Goal: Information Seeking & Learning: Learn about a topic

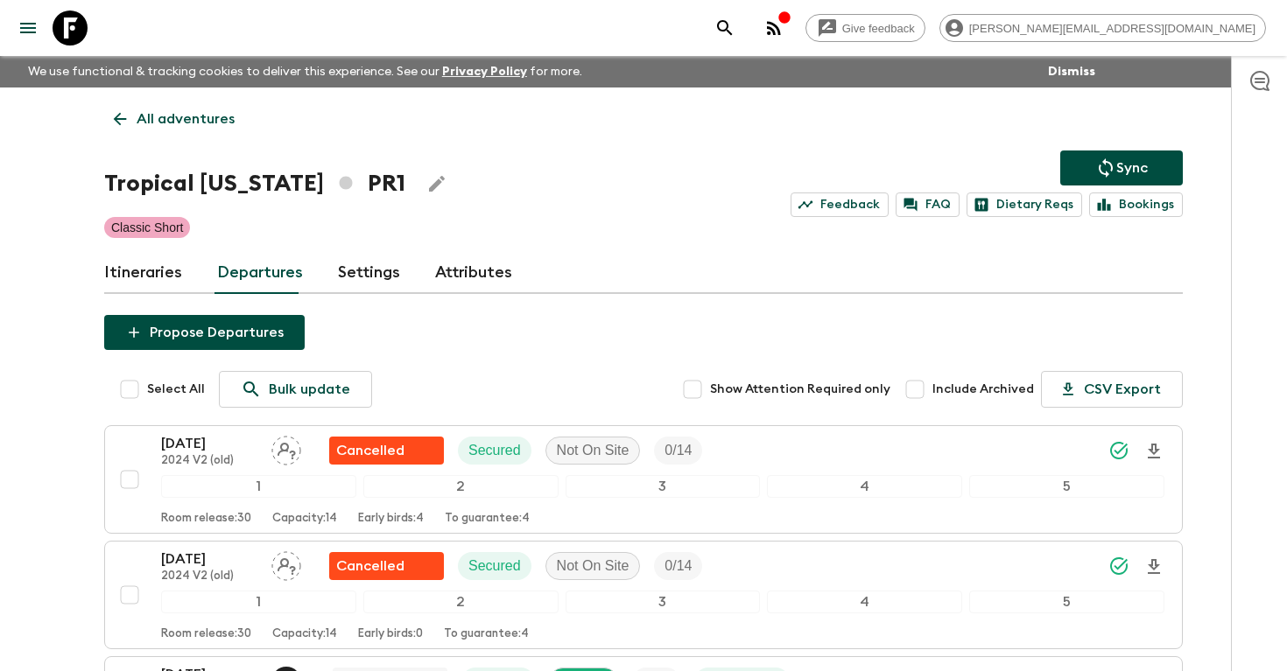
scroll to position [1247, 0]
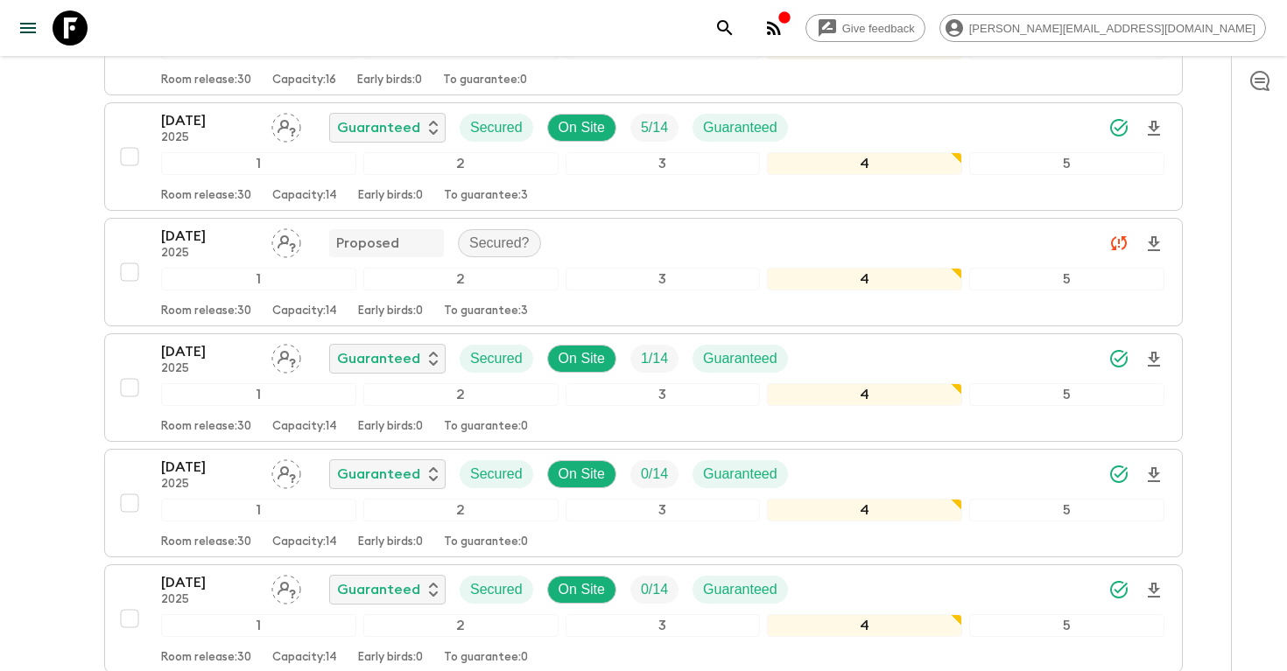
click at [735, 34] on icon "search adventures" at bounding box center [724, 28] width 21 height 21
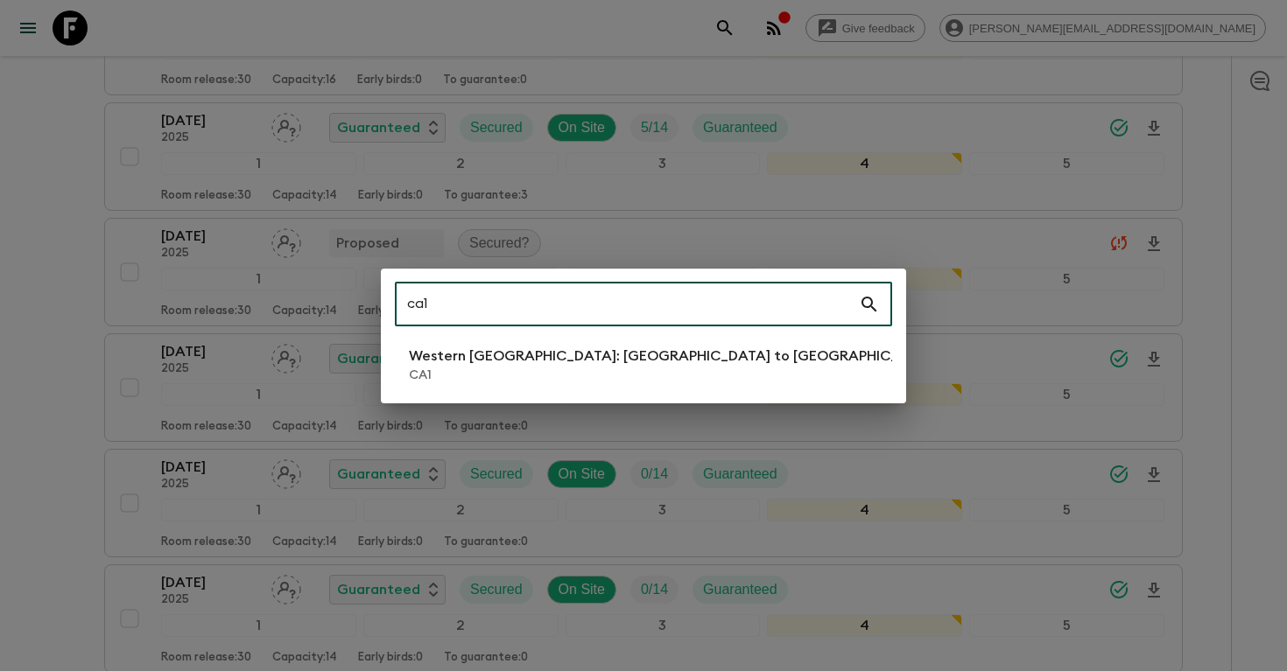
type input "ca1"
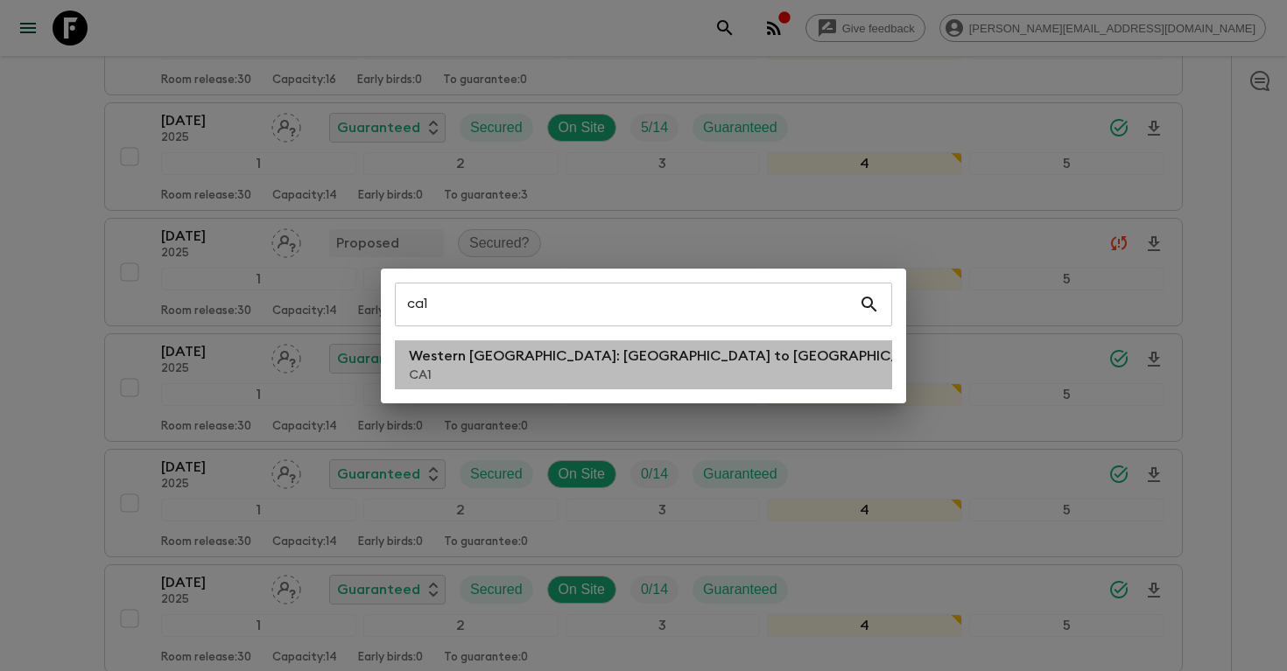
click at [467, 353] on p "Western [GEOGRAPHIC_DATA]: [GEOGRAPHIC_DATA] to [GEOGRAPHIC_DATA]" at bounding box center [674, 356] width 531 height 21
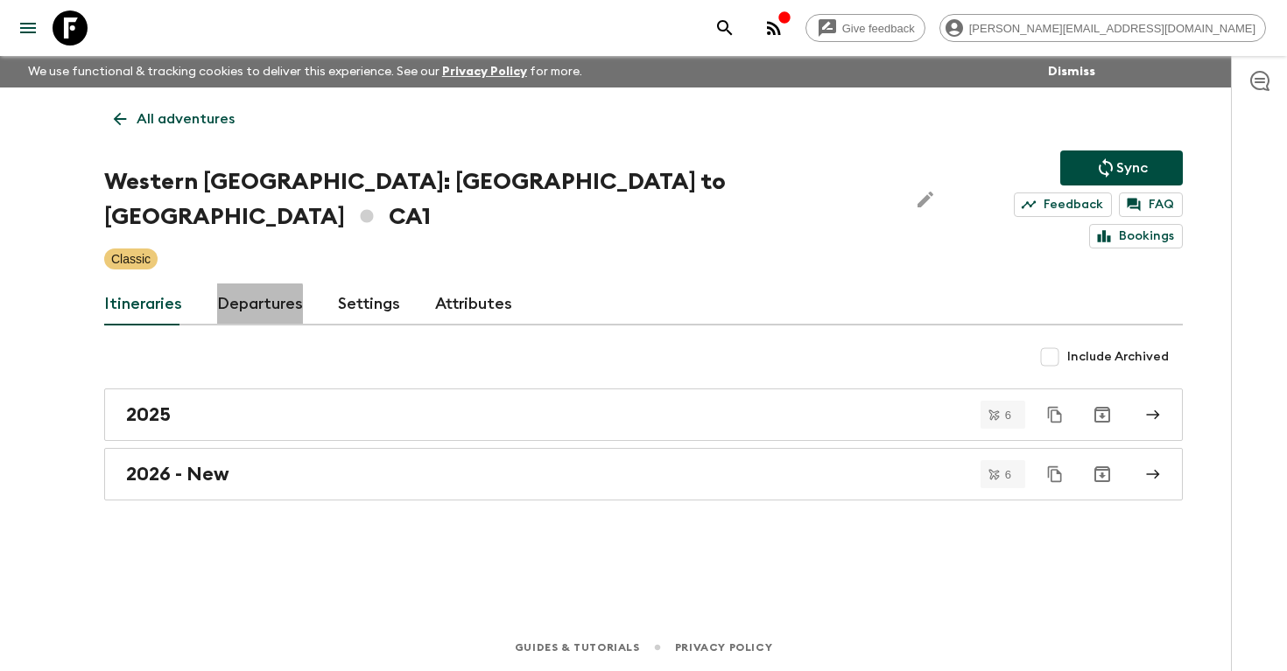
click at [251, 284] on link "Departures" at bounding box center [260, 305] width 86 height 42
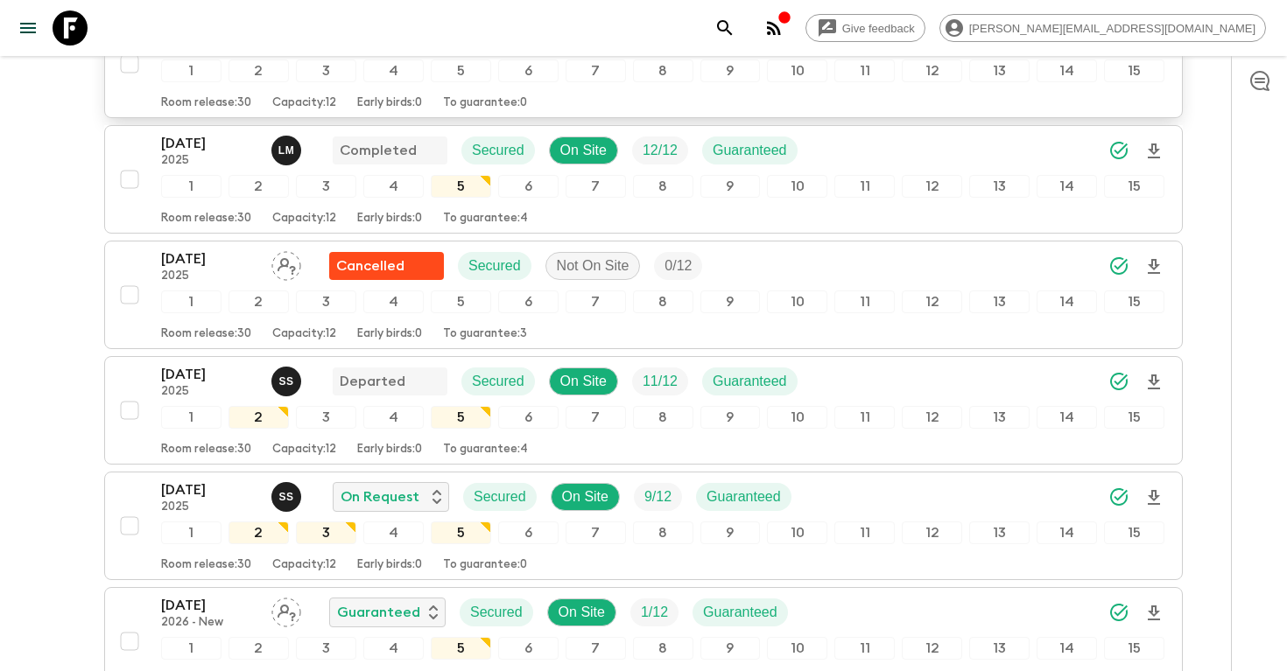
scroll to position [1914, 0]
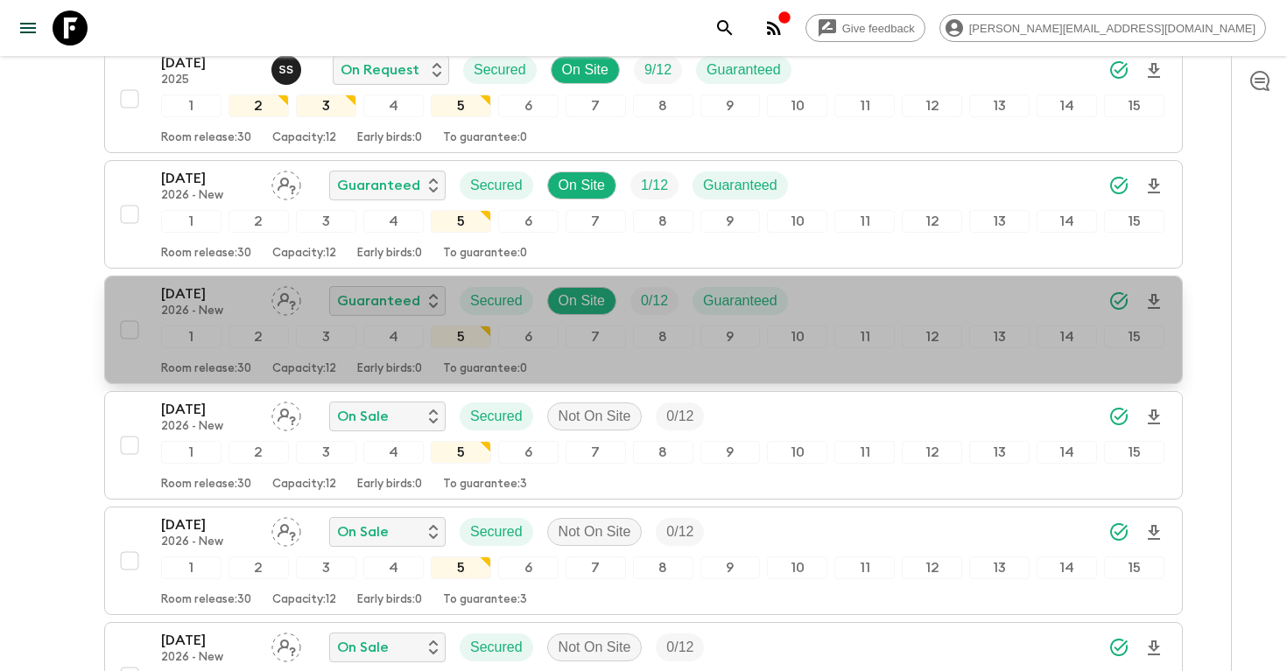
click at [841, 284] on div "[DATE] 2026 - New Guaranteed Secured On Site 0 / 12 Guaranteed" at bounding box center [662, 301] width 1003 height 35
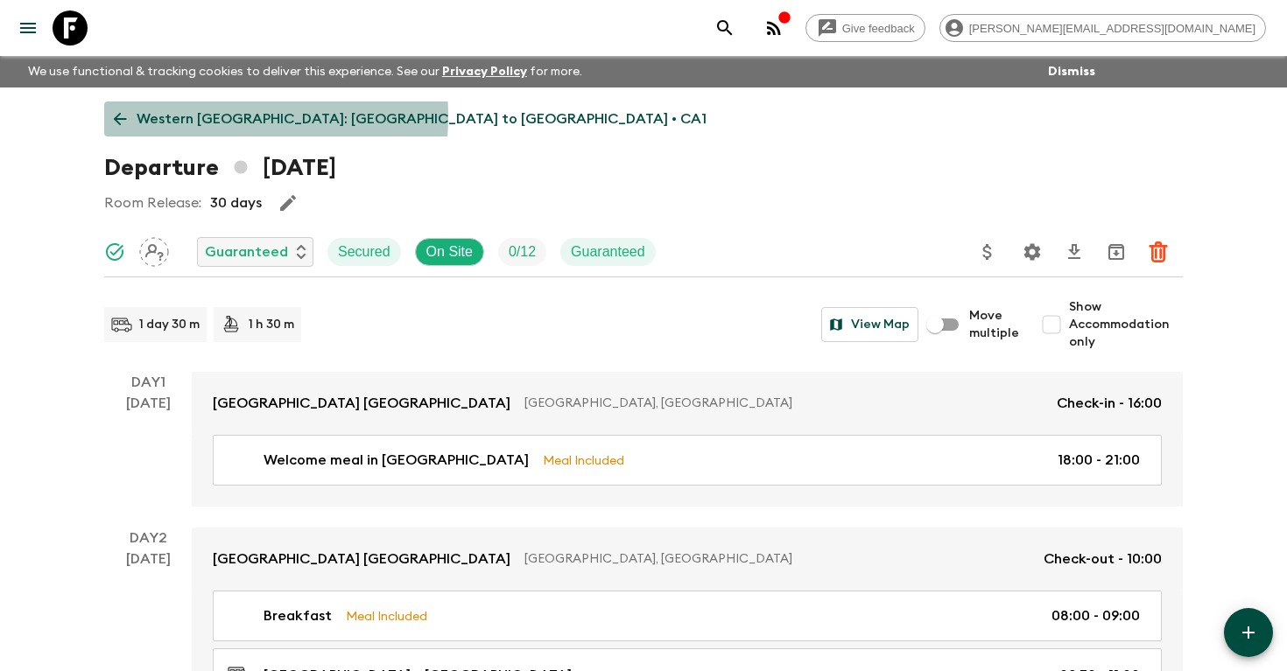
click at [191, 116] on p "Western [GEOGRAPHIC_DATA]: [GEOGRAPHIC_DATA] to [GEOGRAPHIC_DATA] • CA1" at bounding box center [422, 119] width 570 height 21
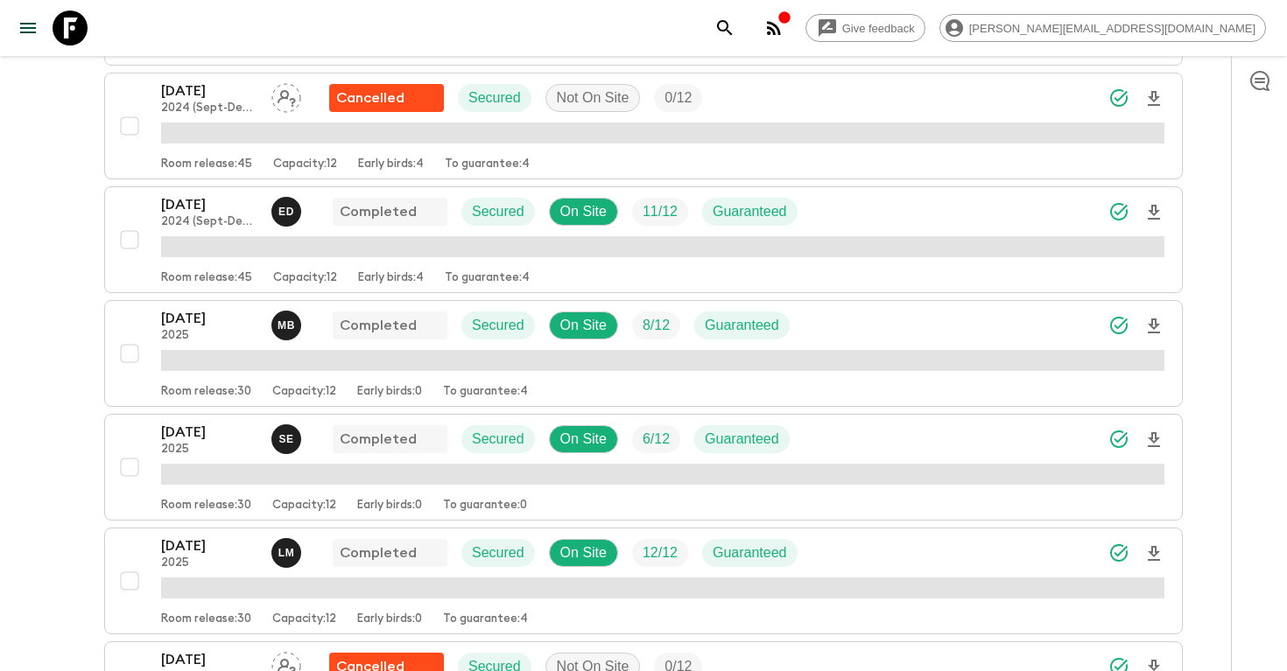
scroll to position [1266, 0]
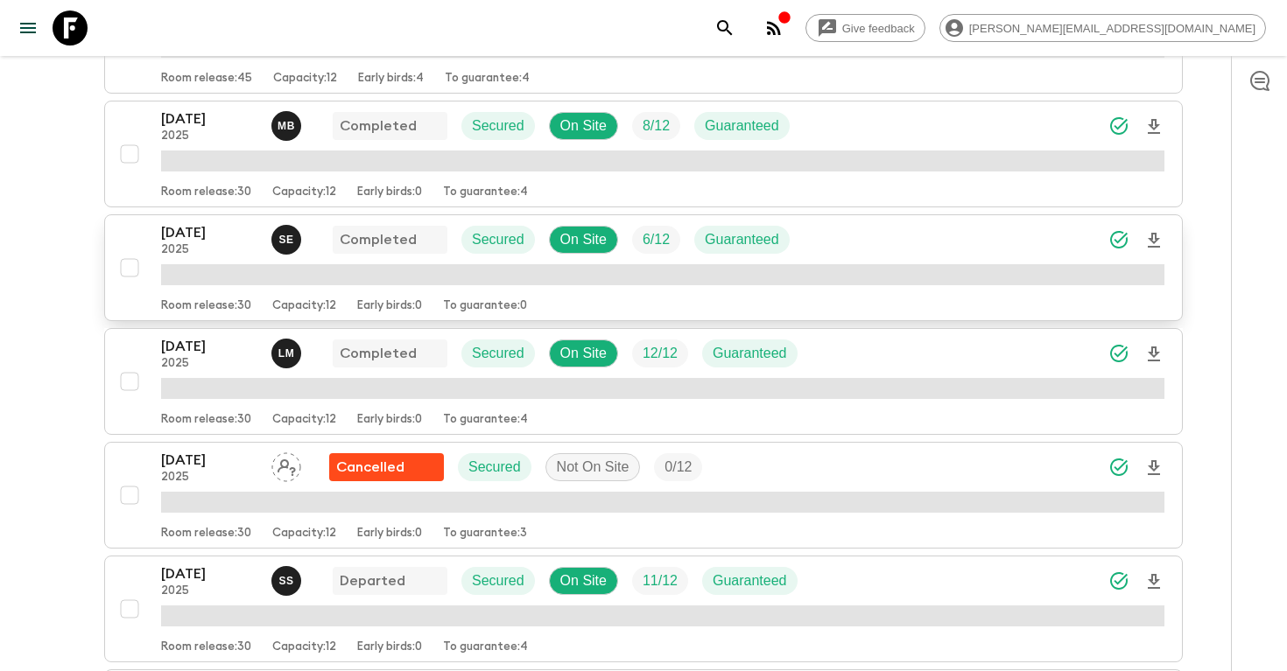
click at [908, 222] on div "[DATE] 2025 S E Completed Secured On Site 6 / 12 Guaranteed" at bounding box center [662, 239] width 1003 height 35
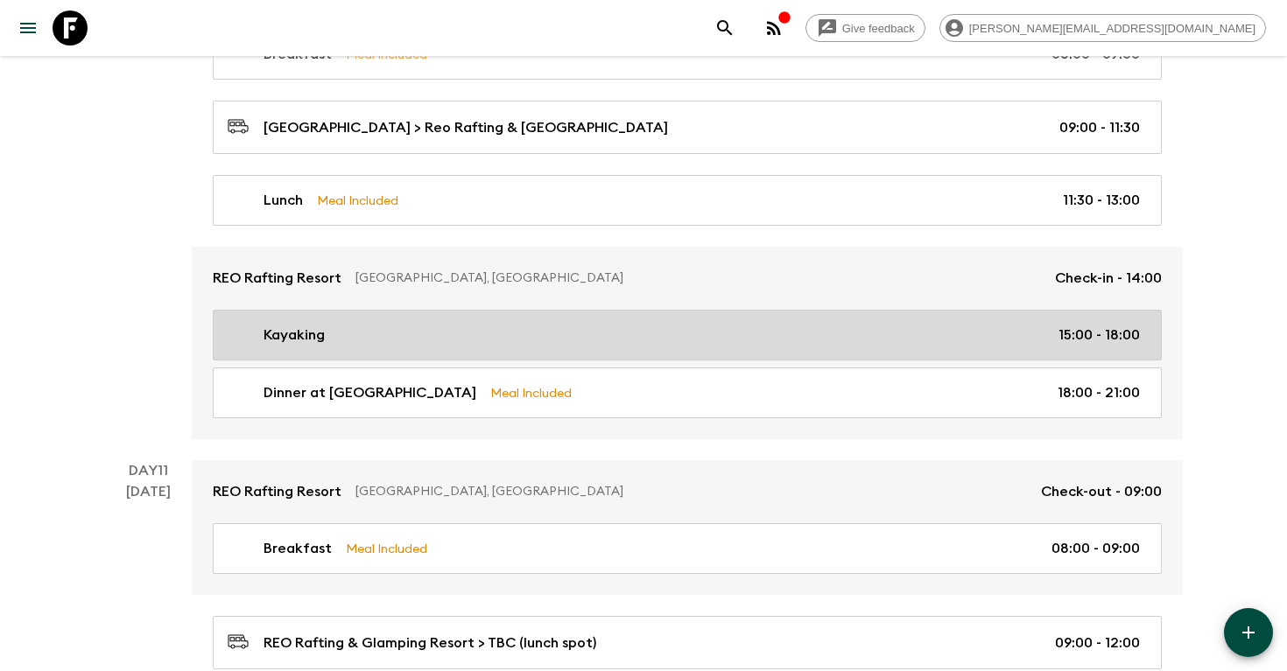
scroll to position [4536, 0]
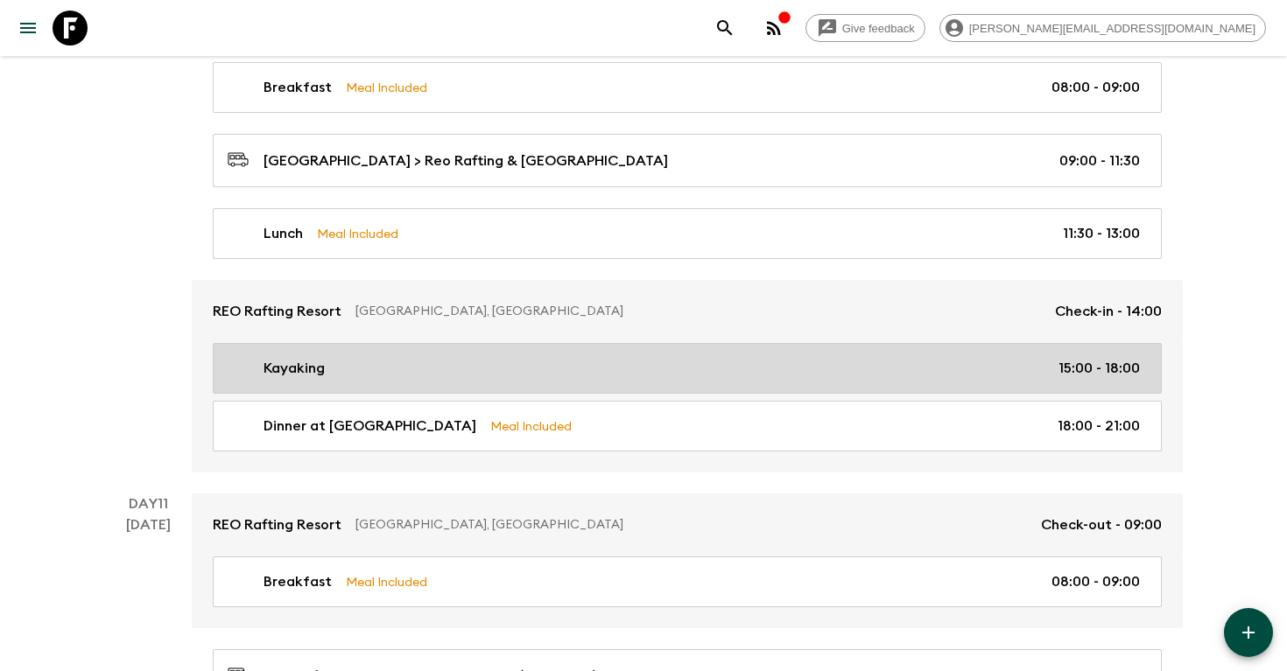
click at [456, 367] on div "Kayaking 15:00 - 18:00" at bounding box center [684, 368] width 912 height 21
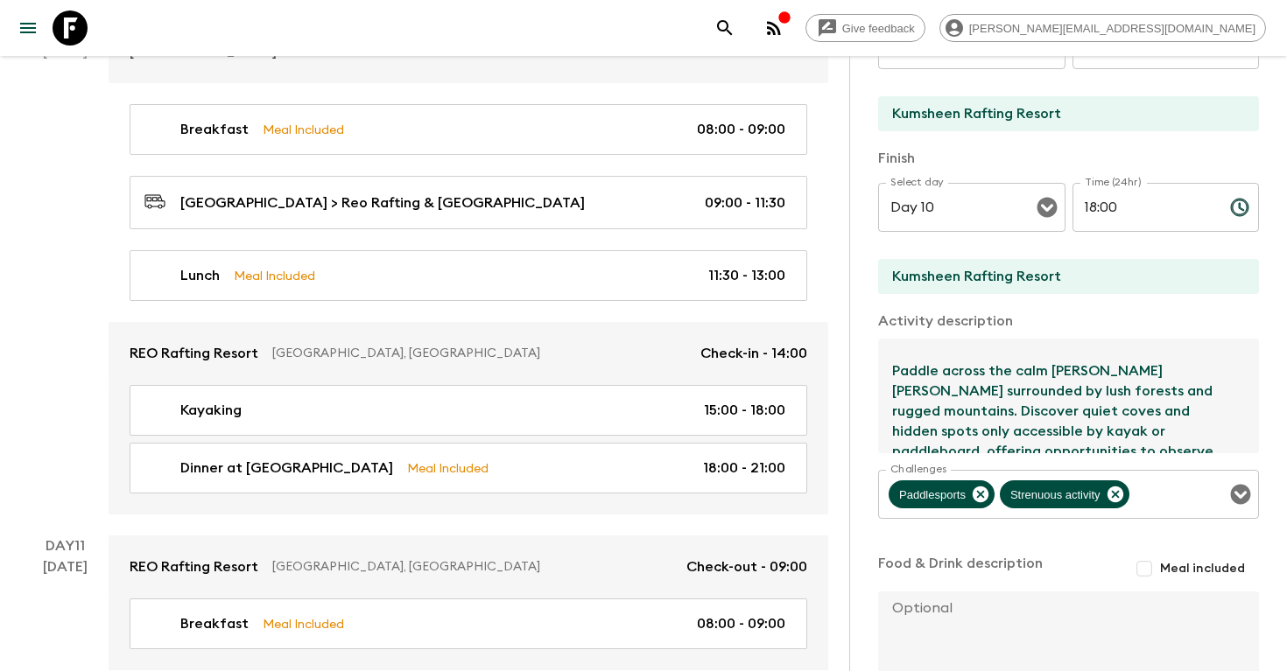
scroll to position [221, 0]
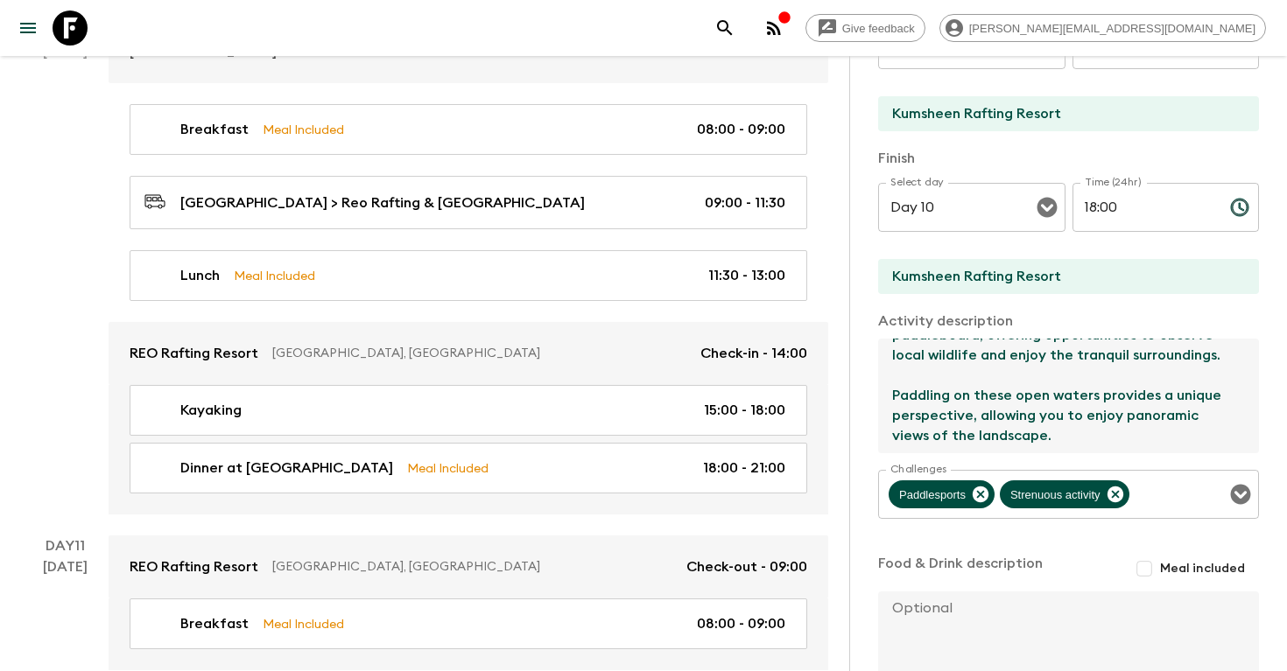
drag, startPoint x: 893, startPoint y: 351, endPoint x: 926, endPoint y: 462, distance: 116.0
click at [926, 462] on div "Activity Title Kayaking Show as activity on website inclusion list Marketing Ti…" at bounding box center [1068, 215] width 381 height 988
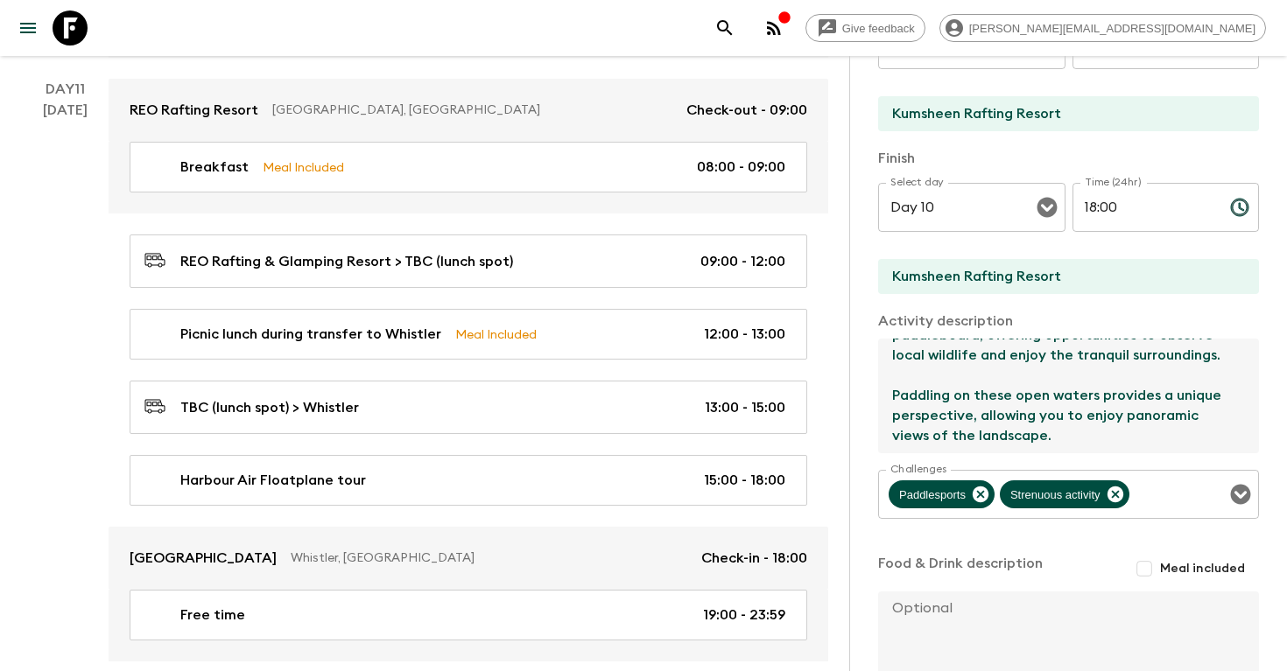
scroll to position [5014, 0]
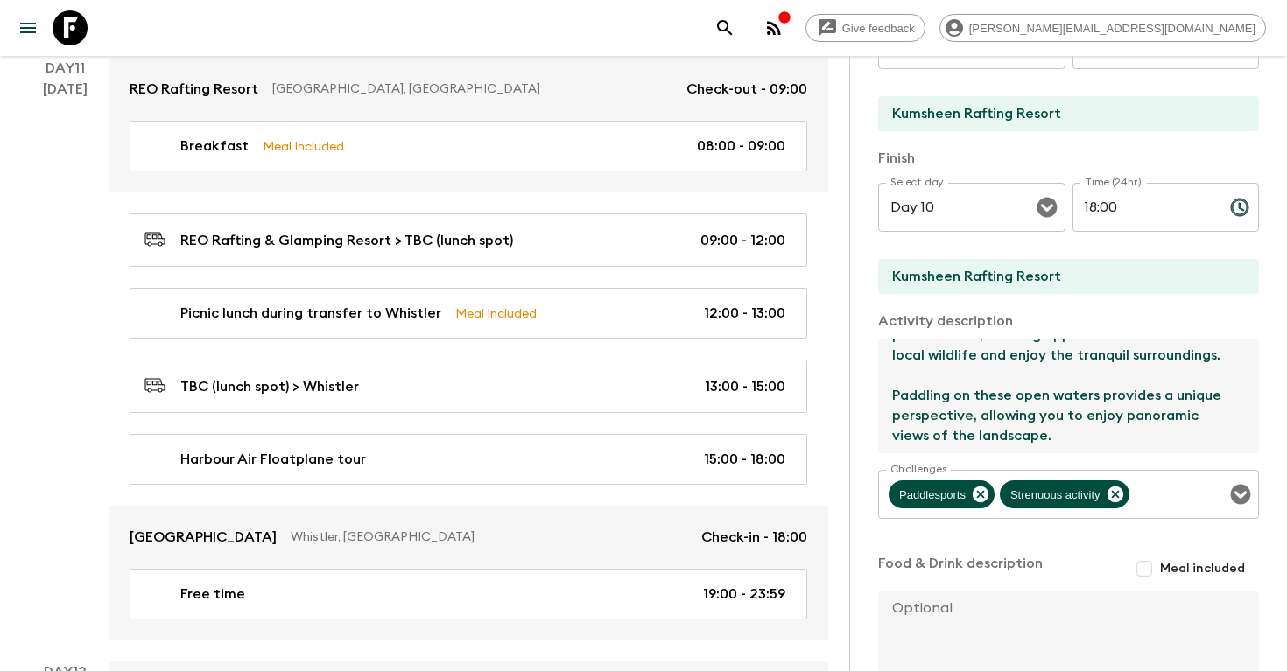
click at [735, 25] on icon "search adventures" at bounding box center [724, 28] width 21 height 21
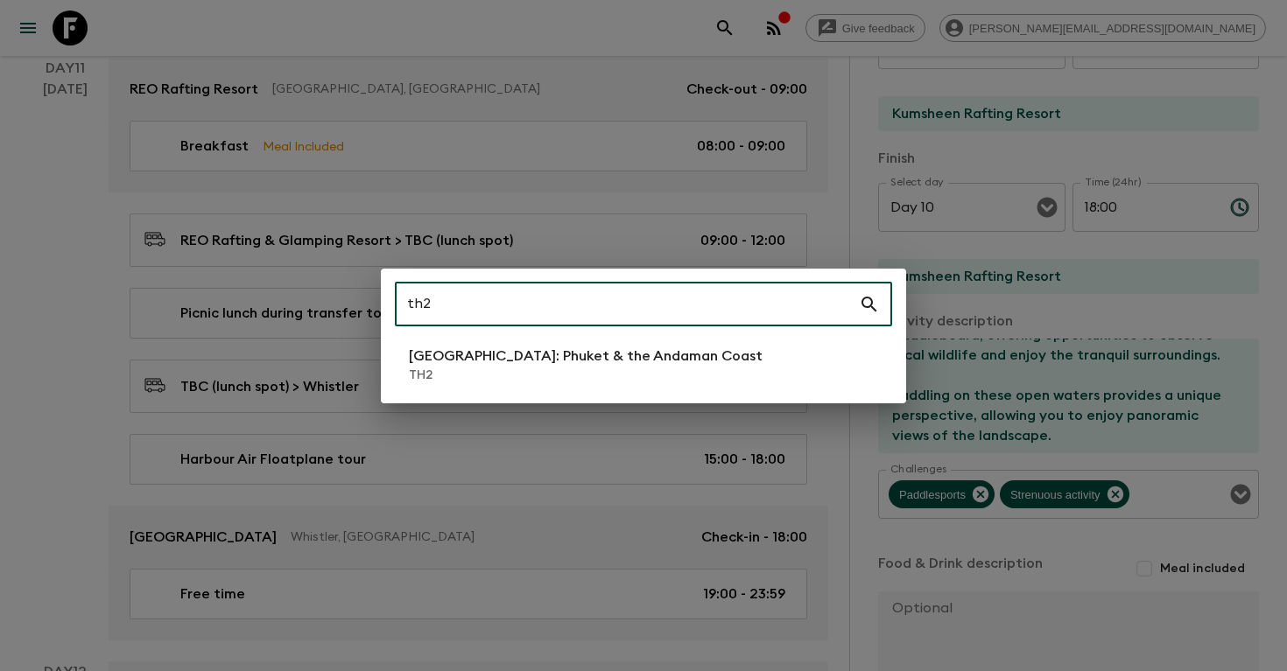
type input "th2"
click at [606, 372] on p "TH2" at bounding box center [586, 376] width 354 height 18
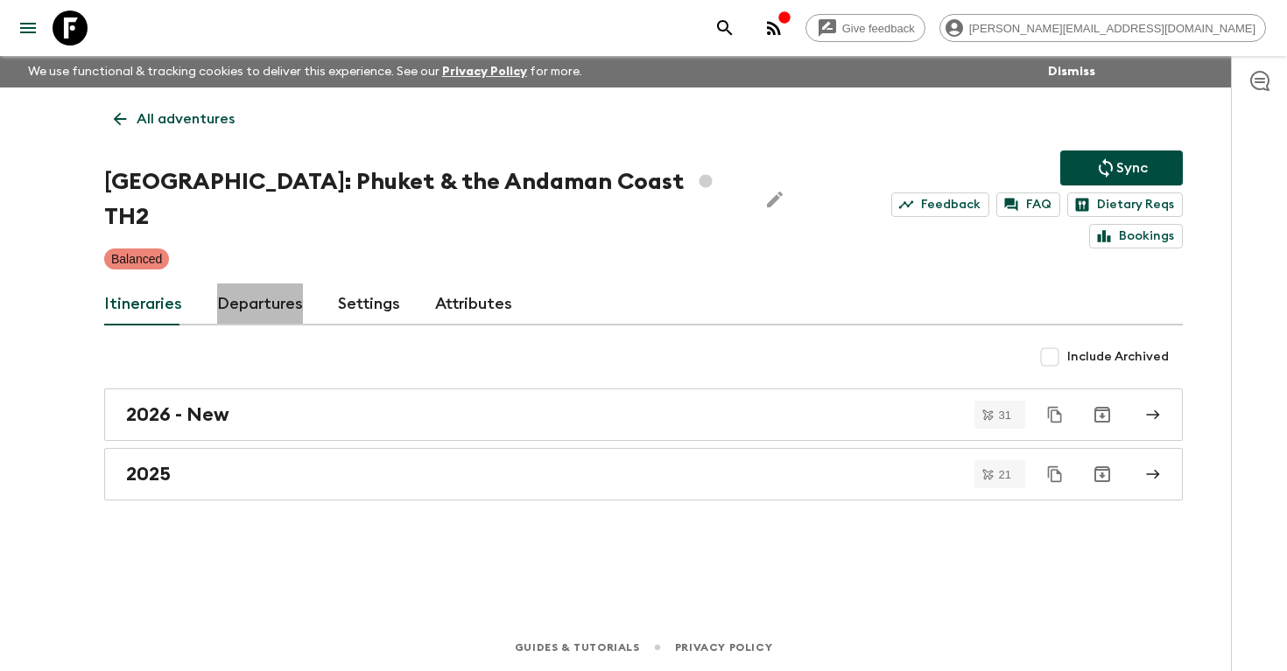
click at [250, 284] on link "Departures" at bounding box center [260, 305] width 86 height 42
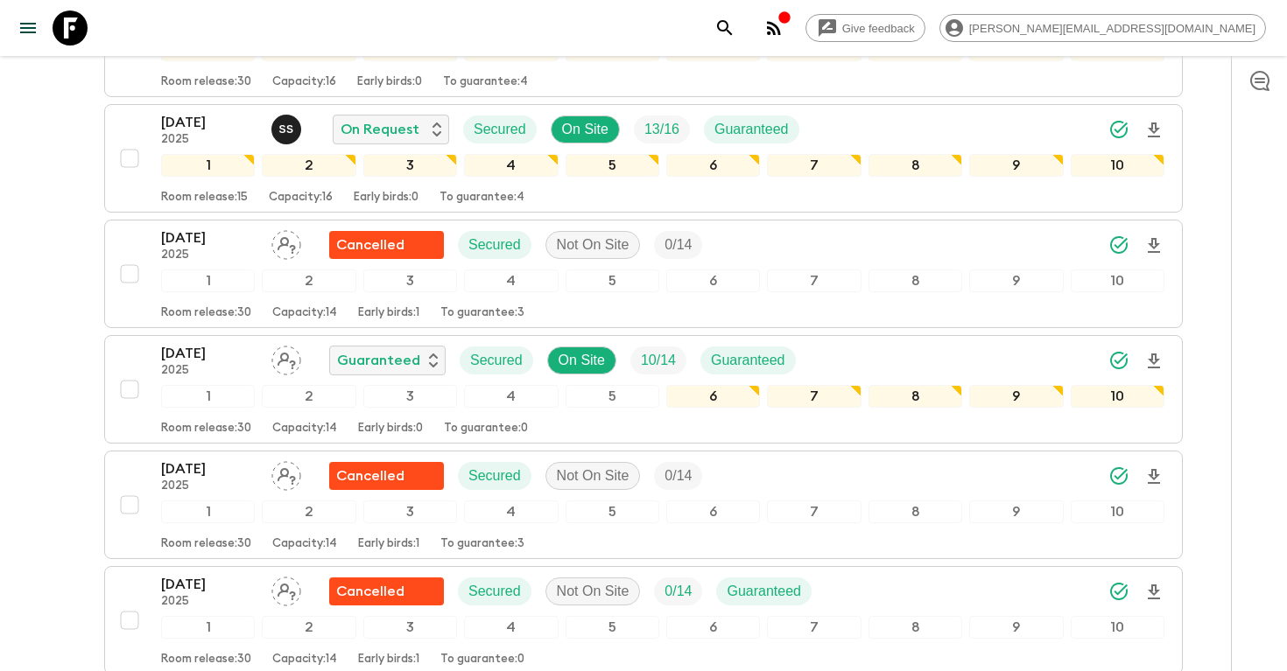
scroll to position [585, 0]
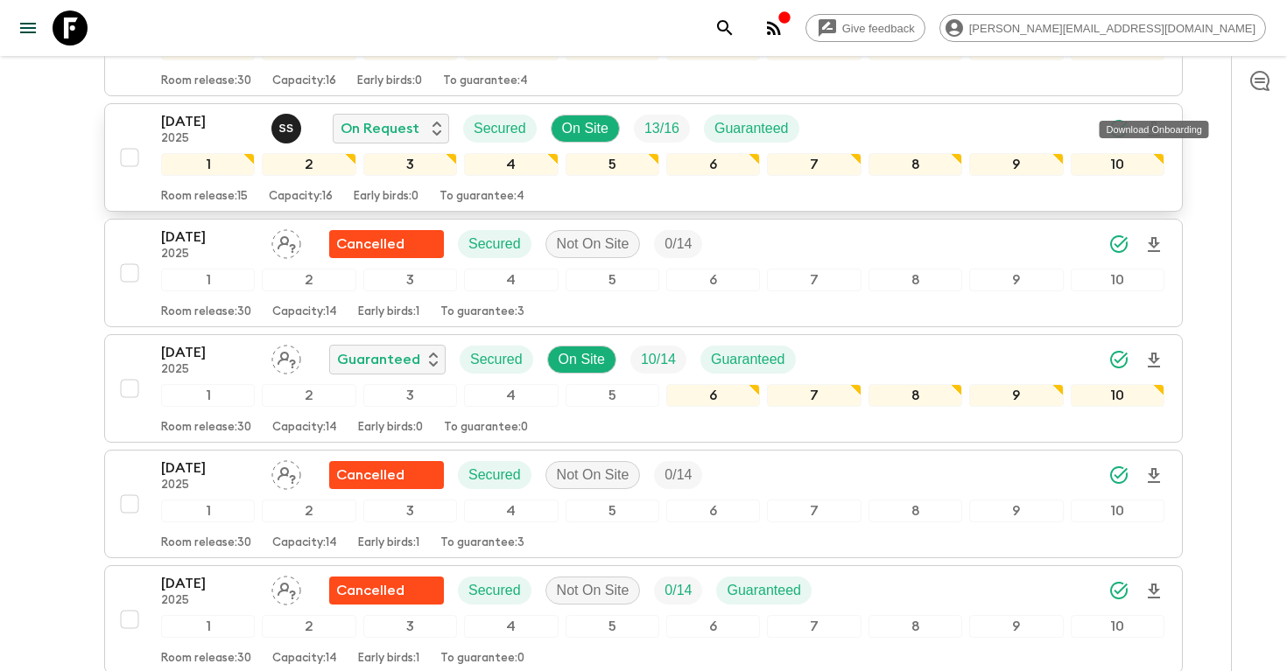
click at [1151, 119] on icon "Download Onboarding" at bounding box center [1153, 129] width 21 height 21
click at [735, 36] on icon "search adventures" at bounding box center [724, 28] width 21 height 21
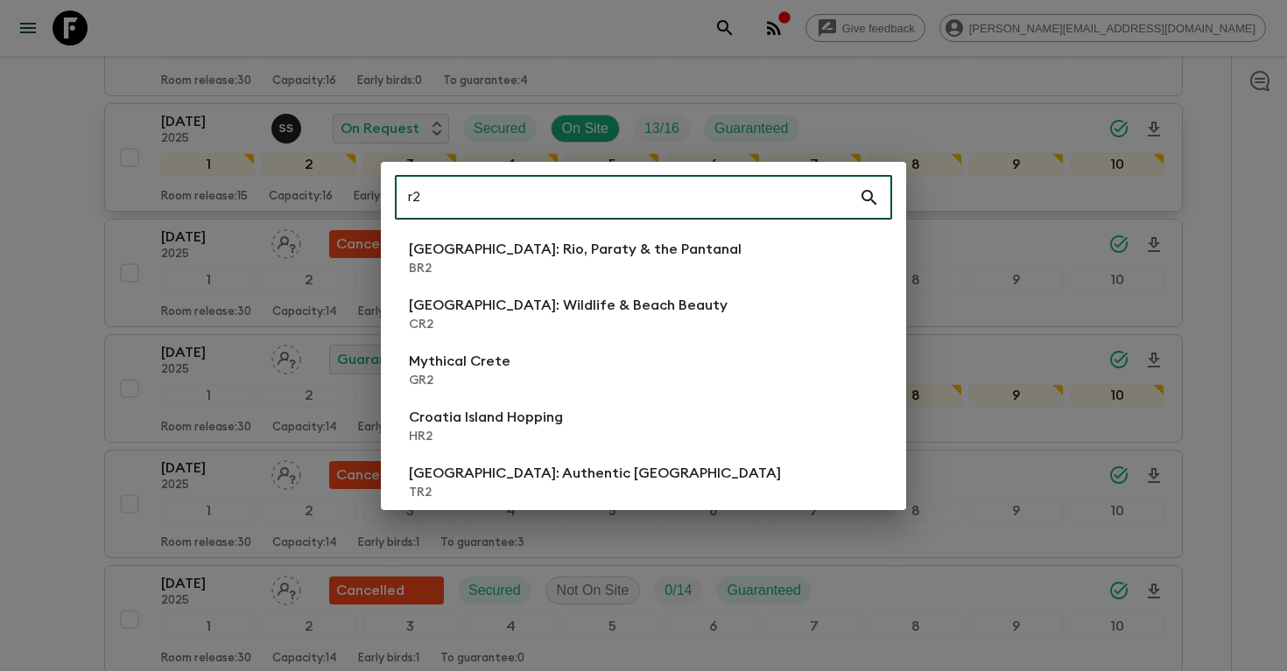
type input "r2"
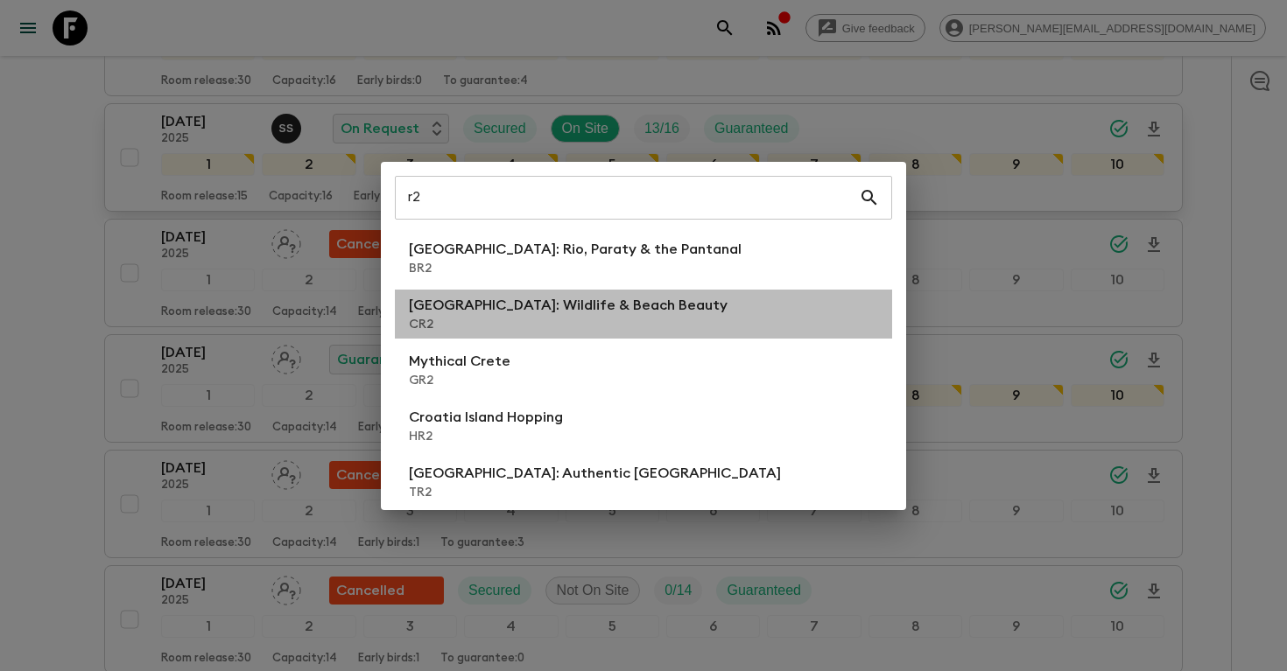
click at [513, 320] on p "CR2" at bounding box center [568, 325] width 319 height 18
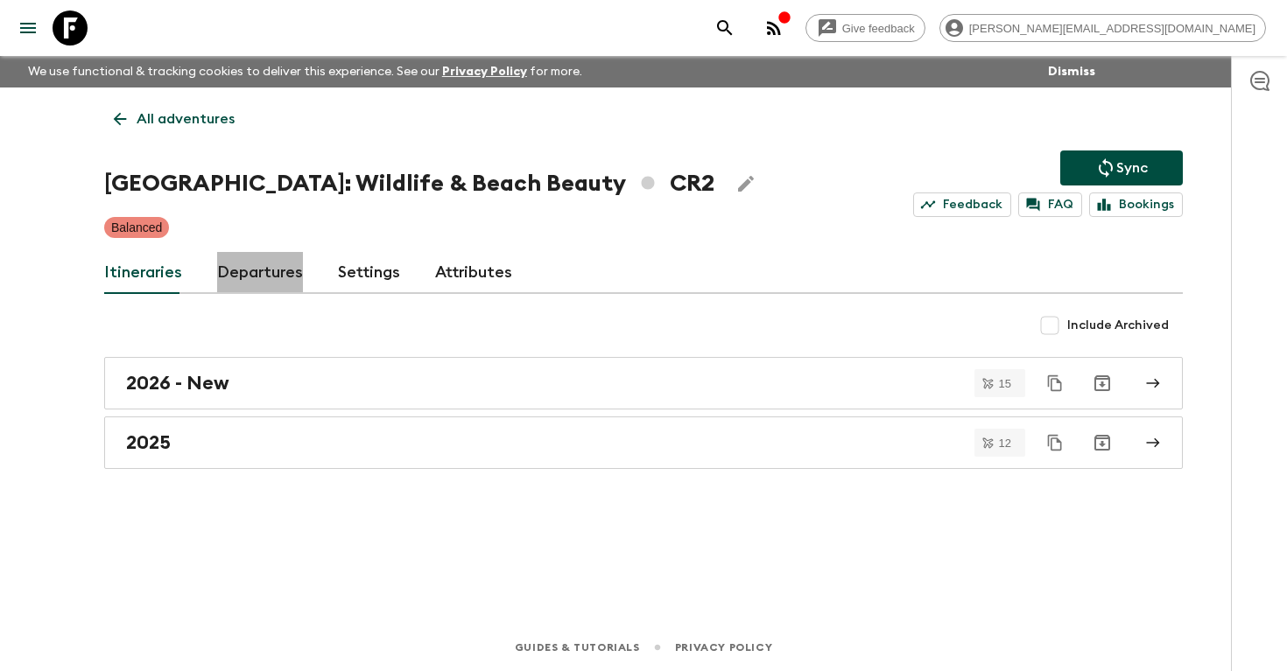
click at [238, 278] on link "Departures" at bounding box center [260, 273] width 86 height 42
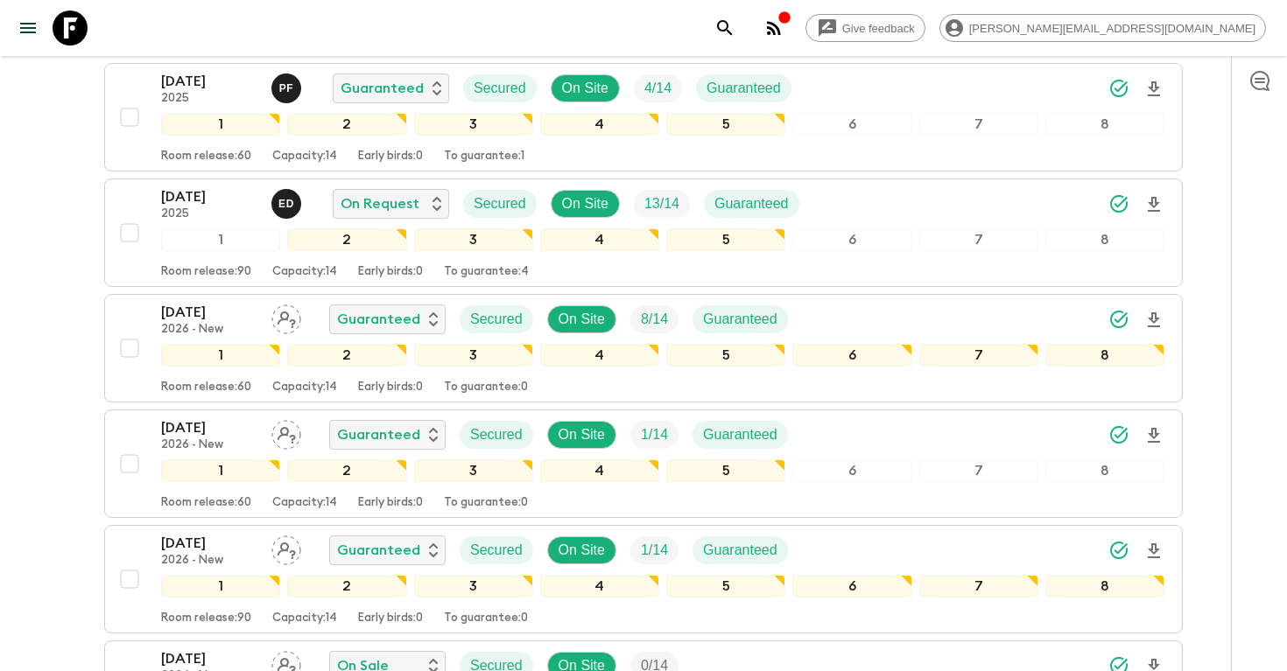
scroll to position [2097, 0]
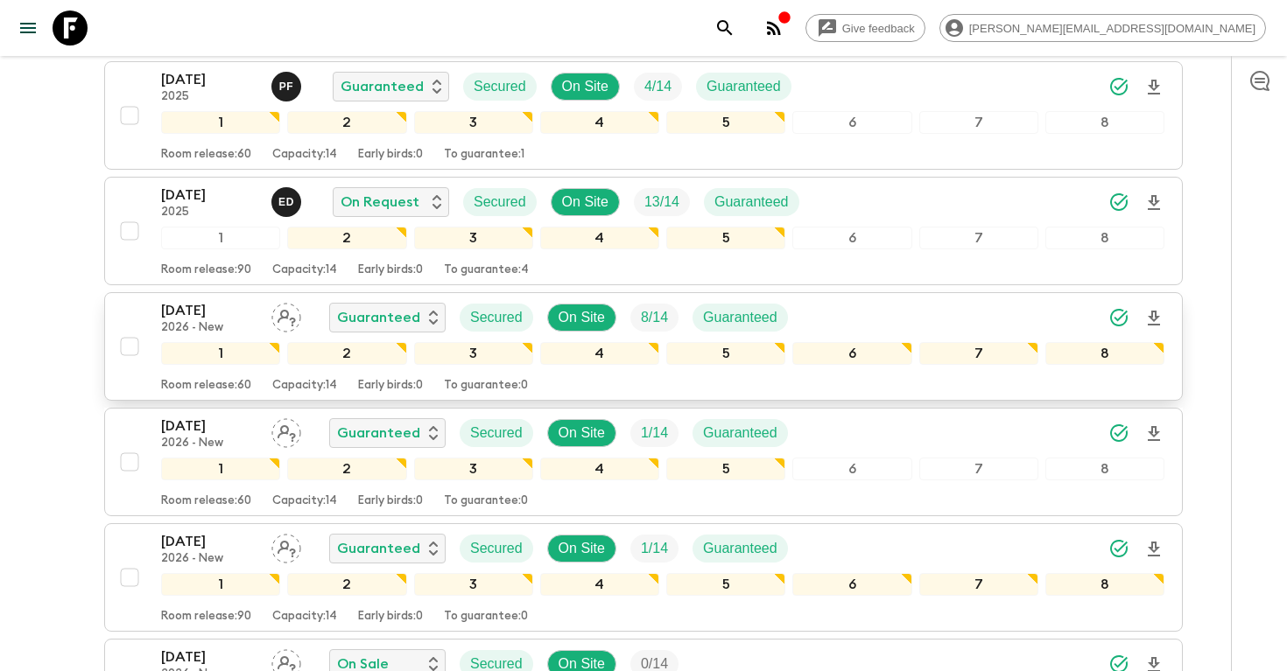
click at [825, 313] on div "[DATE] 2026 - New Guaranteed Secured On Site 8 / 14 Guaranteed" at bounding box center [662, 317] width 1003 height 35
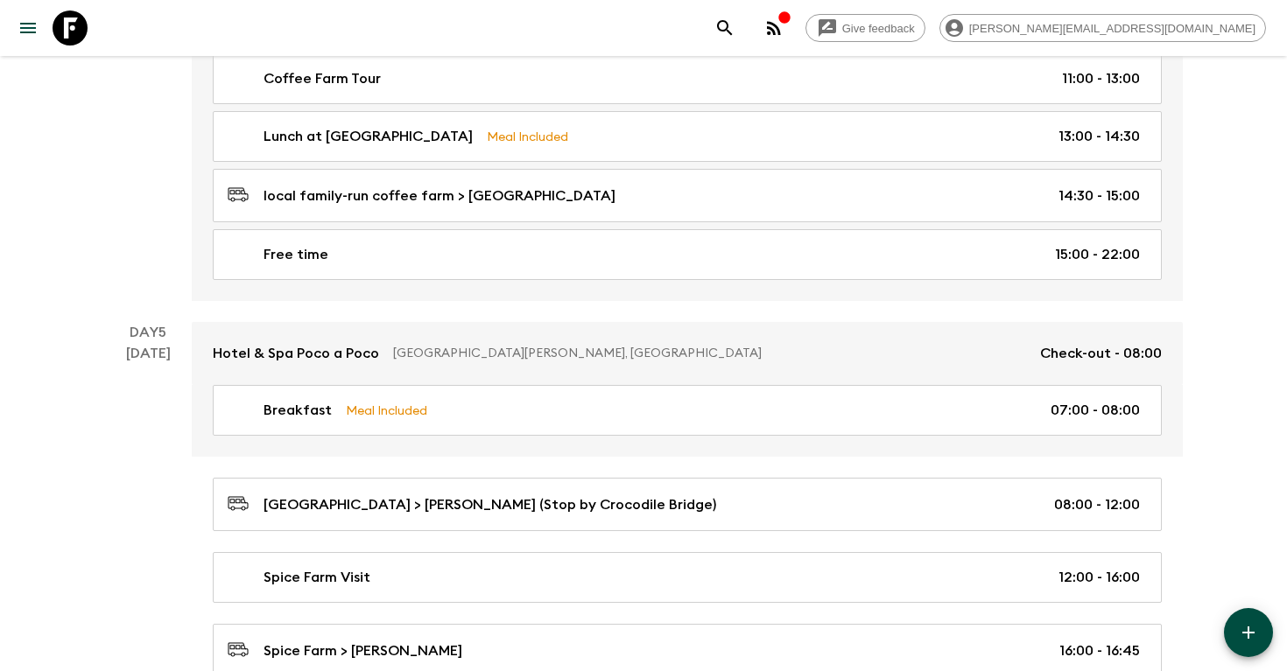
scroll to position [2812, 0]
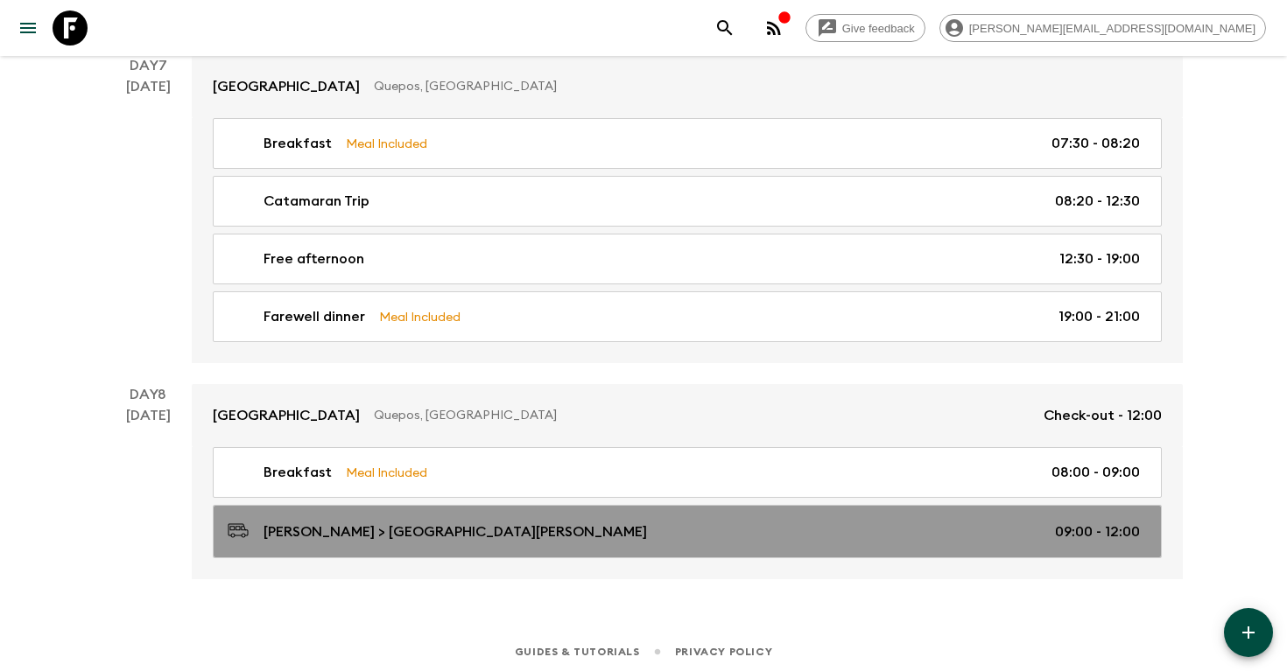
click at [410, 522] on p "[PERSON_NAME] > [GEOGRAPHIC_DATA][PERSON_NAME]" at bounding box center [454, 532] width 383 height 21
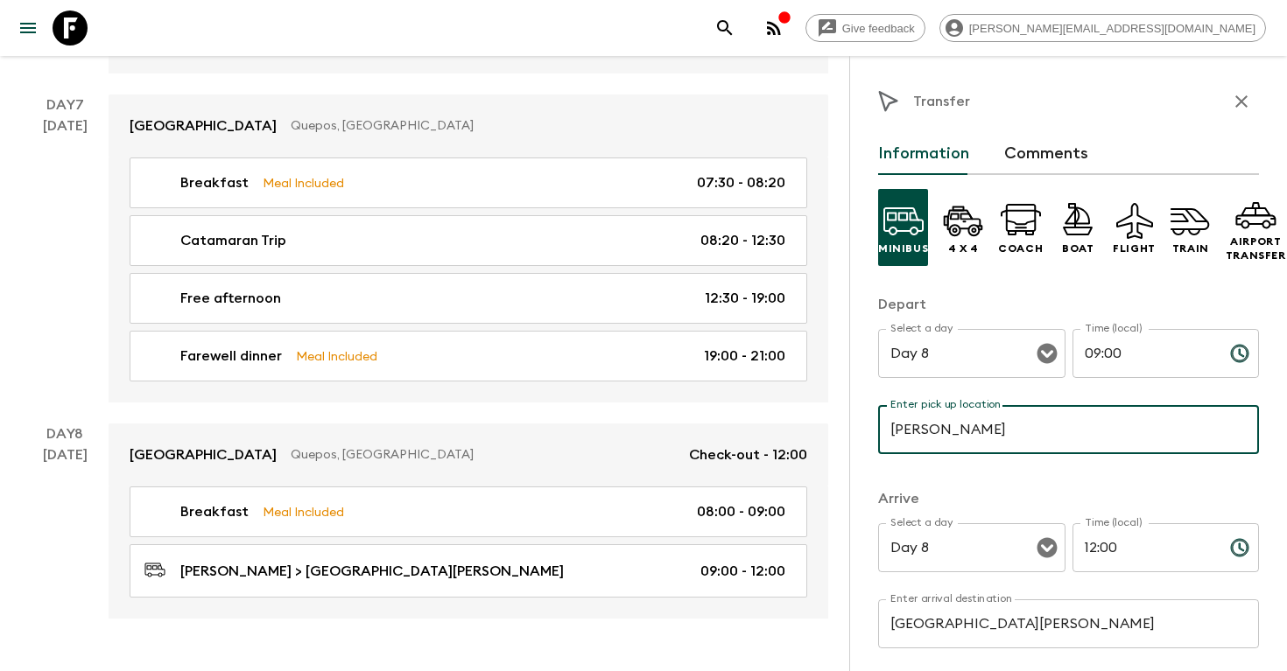
drag, startPoint x: 995, startPoint y: 438, endPoint x: 1056, endPoint y: 444, distance: 61.5
click at [1056, 443] on input "[PERSON_NAME]" at bounding box center [1068, 429] width 381 height 49
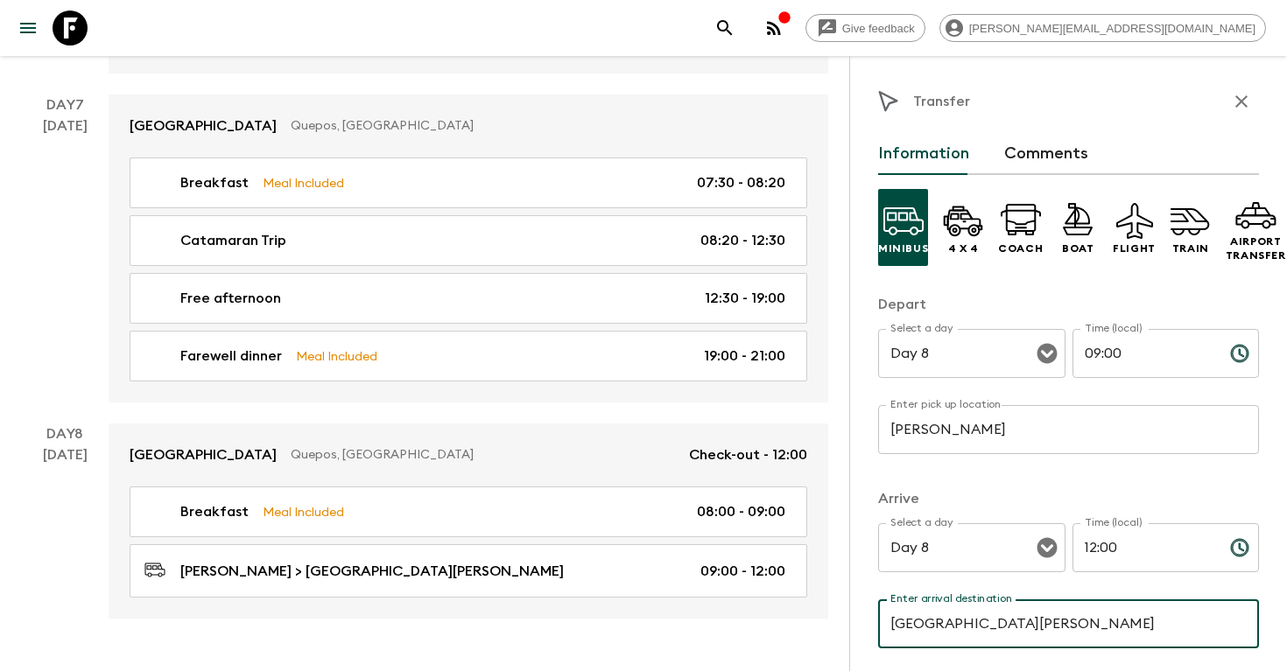
drag, startPoint x: 1011, startPoint y: 619, endPoint x: 1088, endPoint y: 635, distance: 78.8
click at [1088, 635] on input "[GEOGRAPHIC_DATA][PERSON_NAME]" at bounding box center [1068, 624] width 381 height 49
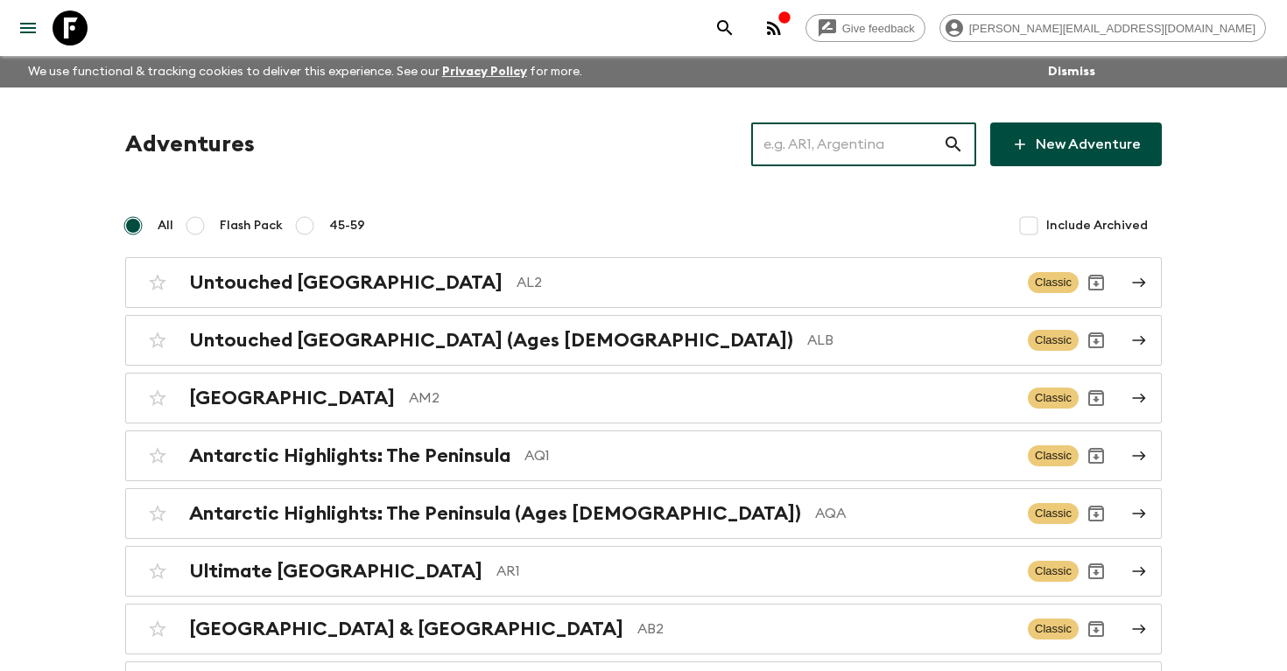
click at [863, 140] on input "text" at bounding box center [847, 144] width 192 height 49
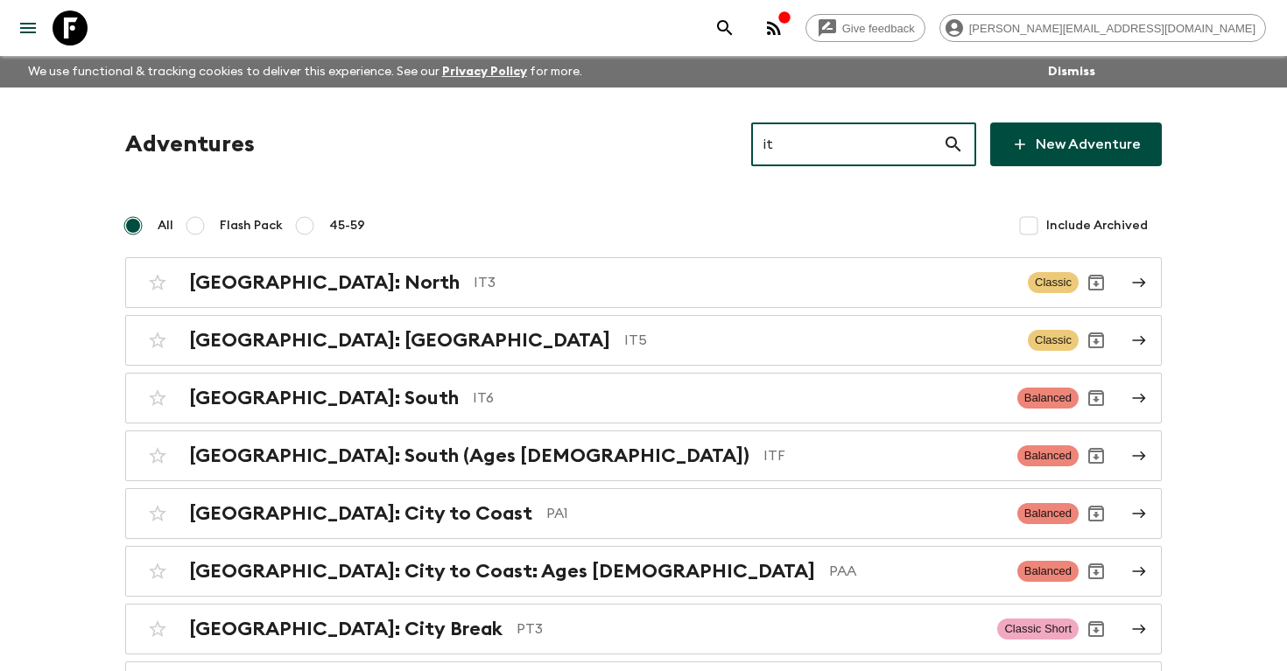
type input "it6"
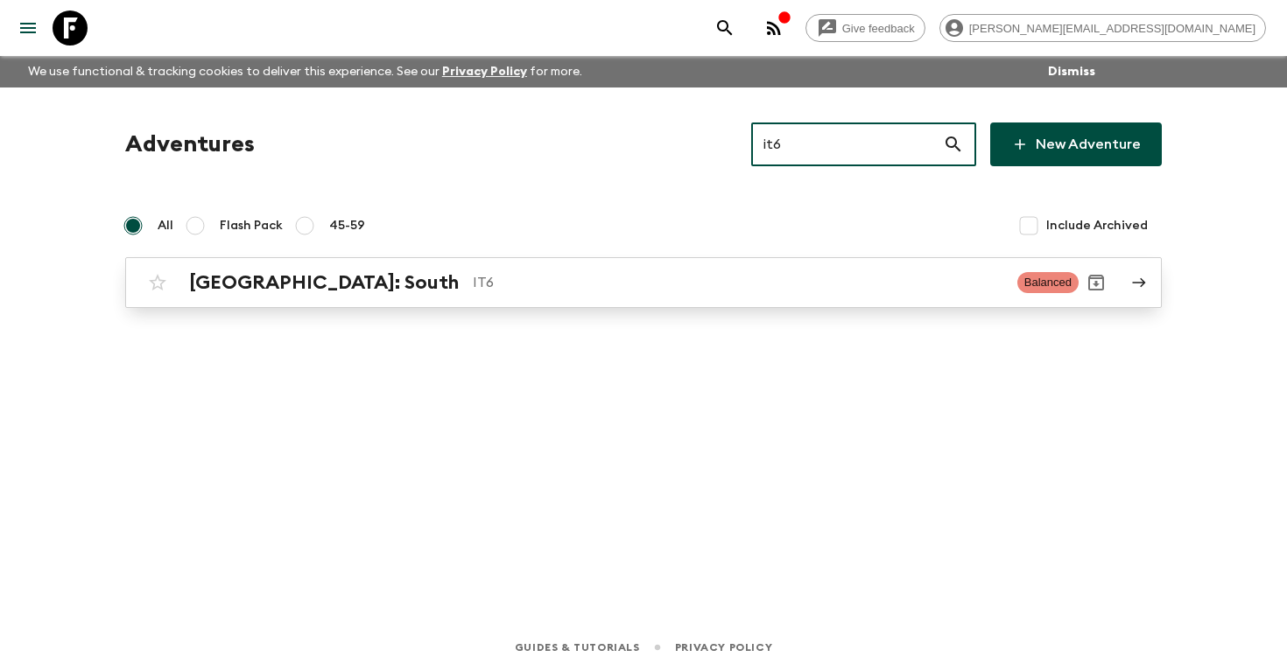
click at [455, 301] on link "[GEOGRAPHIC_DATA]: South IT6 Balanced" at bounding box center [643, 282] width 1036 height 51
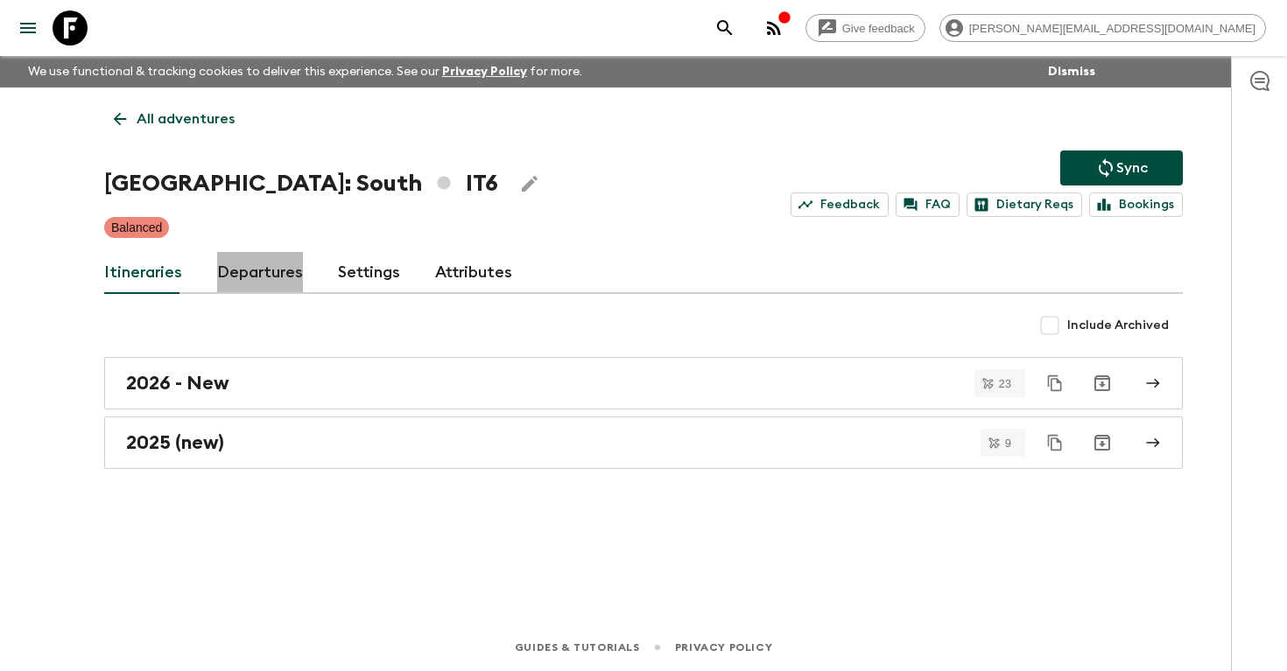
click at [231, 270] on link "Departures" at bounding box center [260, 273] width 86 height 42
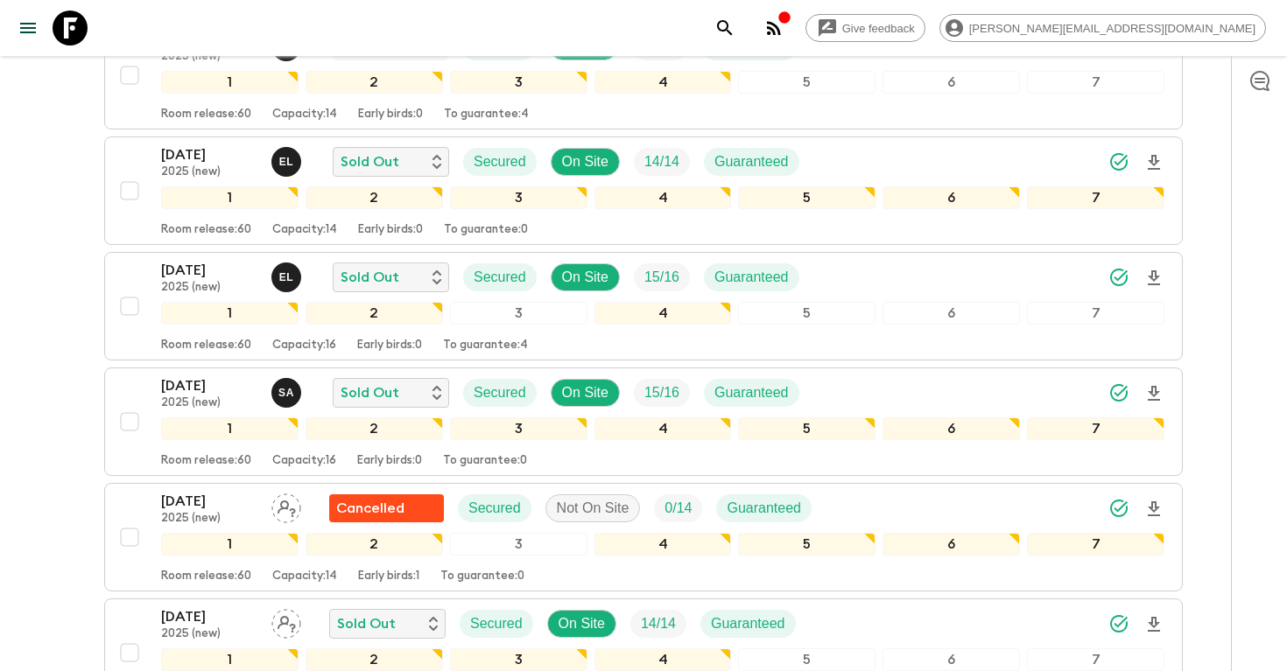
scroll to position [627, 0]
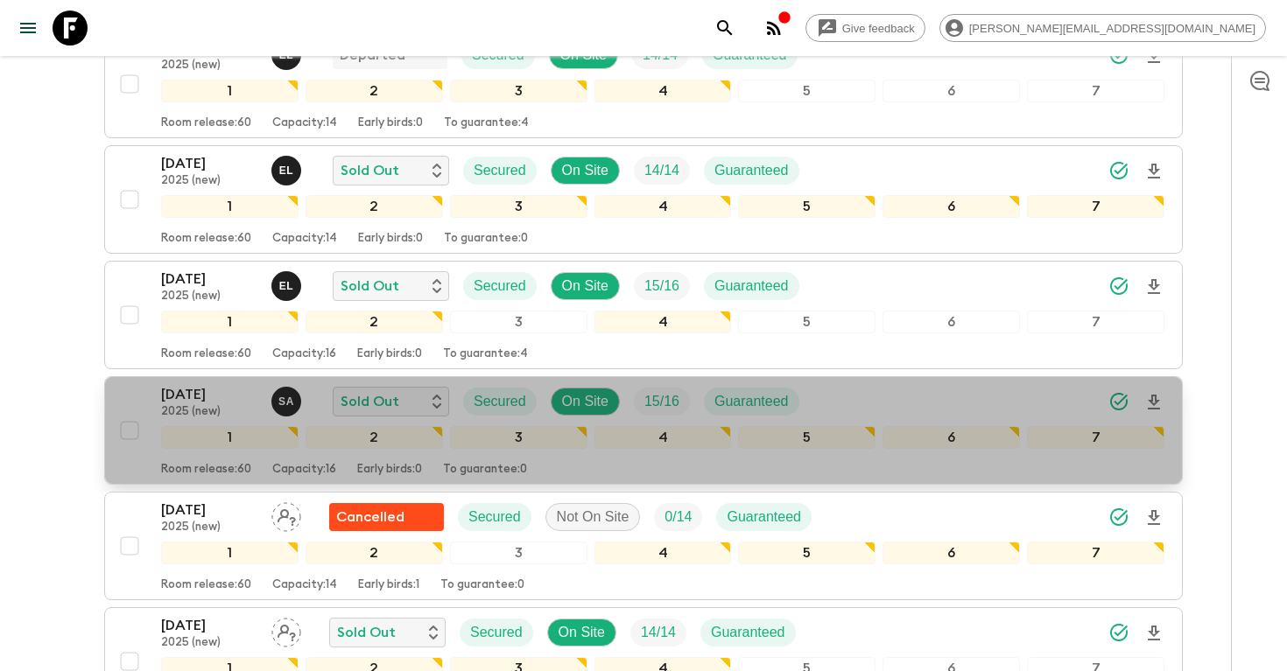
click at [209, 391] on p "[DATE]" at bounding box center [209, 394] width 96 height 21
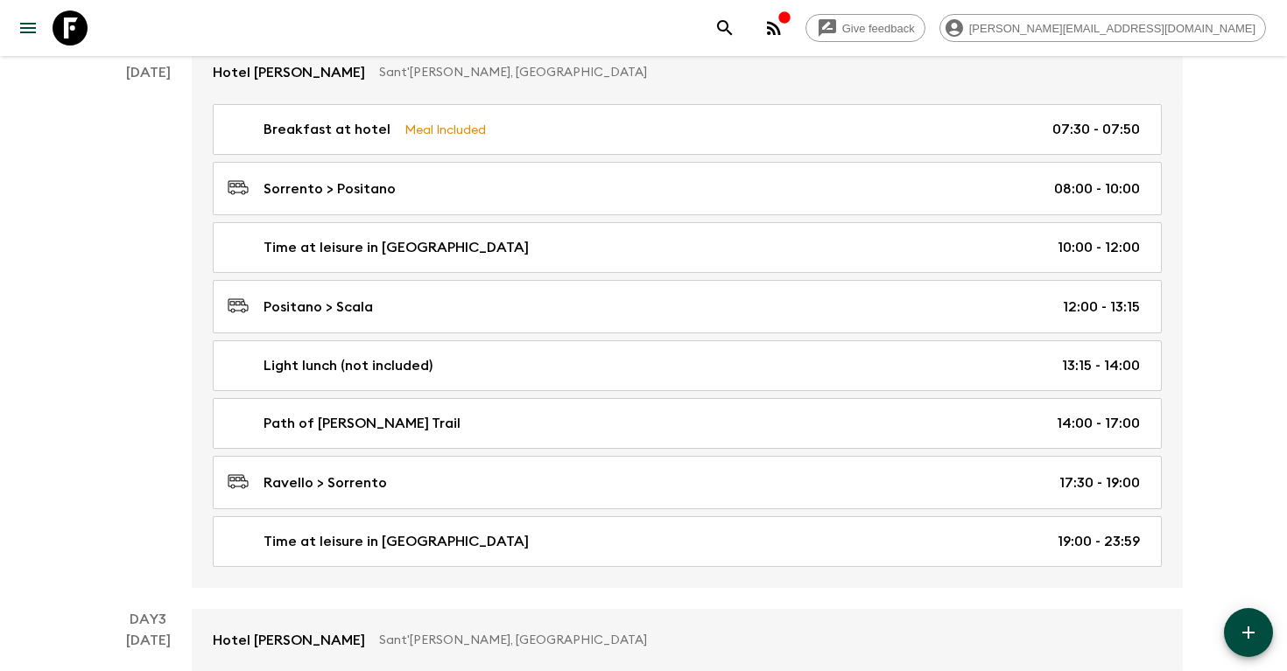
scroll to position [604, 0]
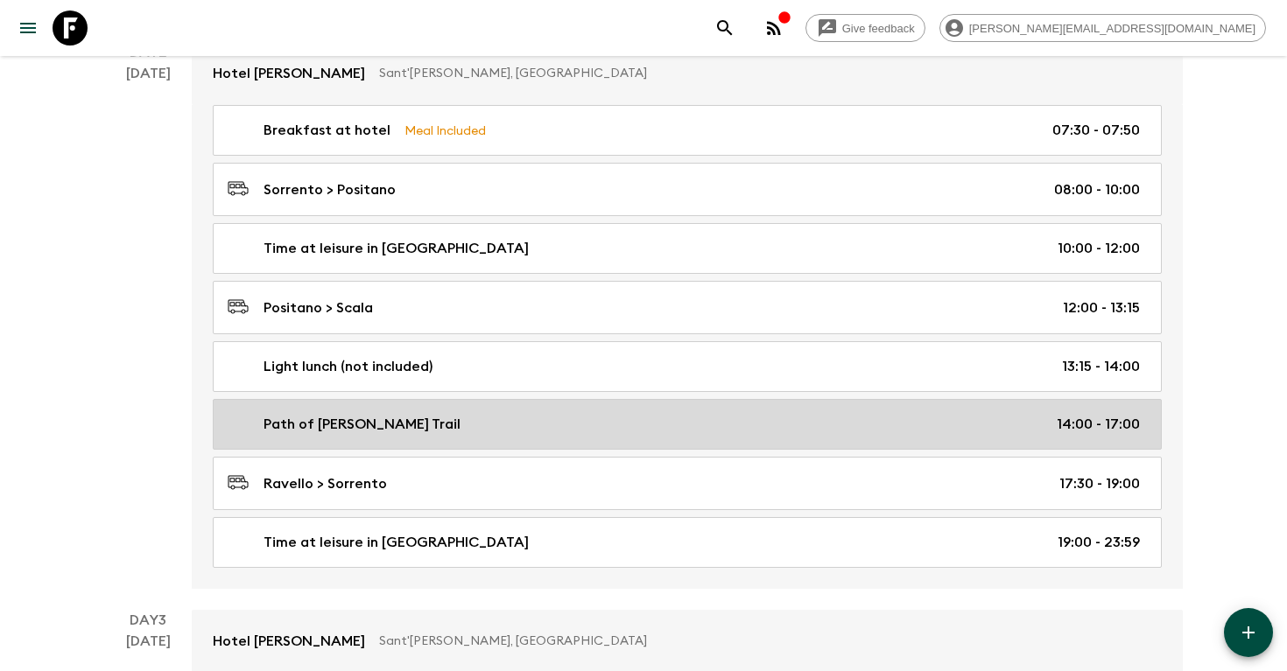
click at [579, 414] on div "Path of [PERSON_NAME] Trail 14:00 - 17:00" at bounding box center [684, 424] width 912 height 21
